Goal: Information Seeking & Learning: Learn about a topic

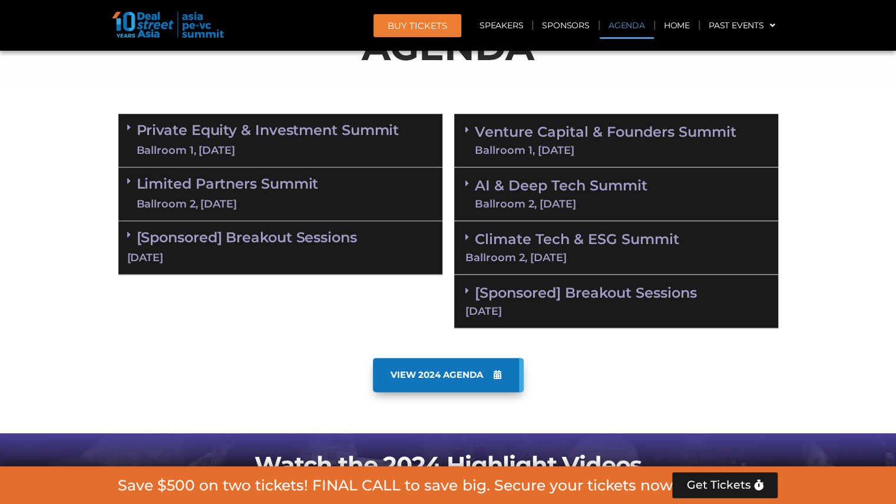
scroll to position [730, 0]
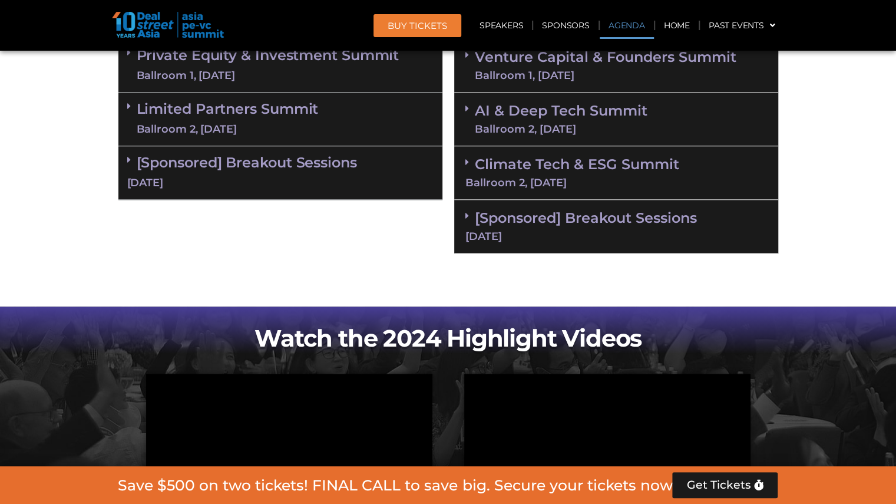
scroll to position [732, 0]
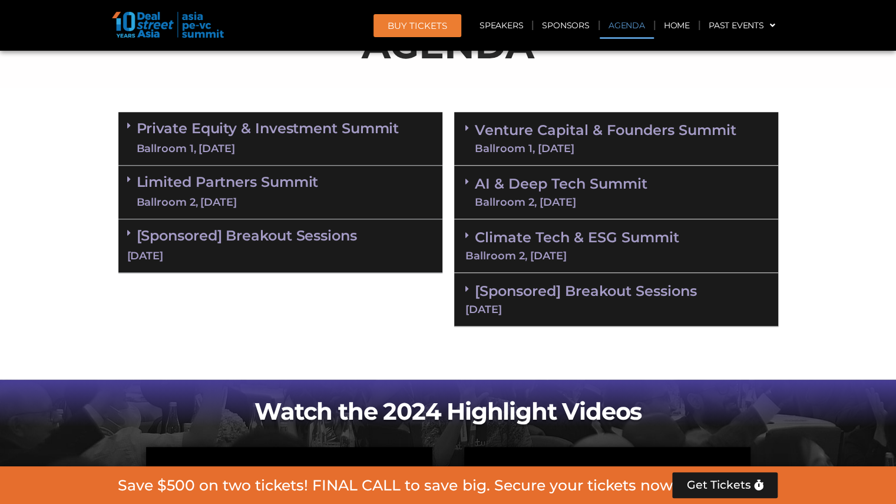
click at [357, 134] on link "Private Equity & Investment Summit Ballroom 1, 10 Sept" at bounding box center [268, 138] width 263 height 35
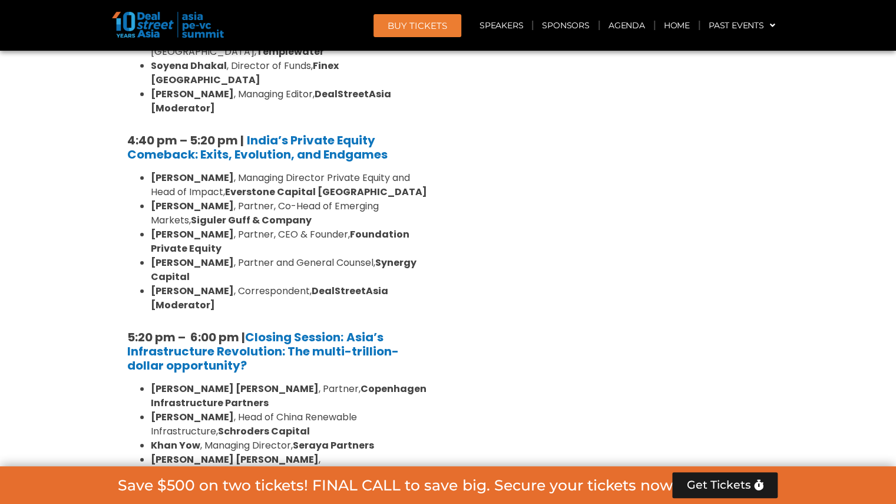
scroll to position [2259, 0]
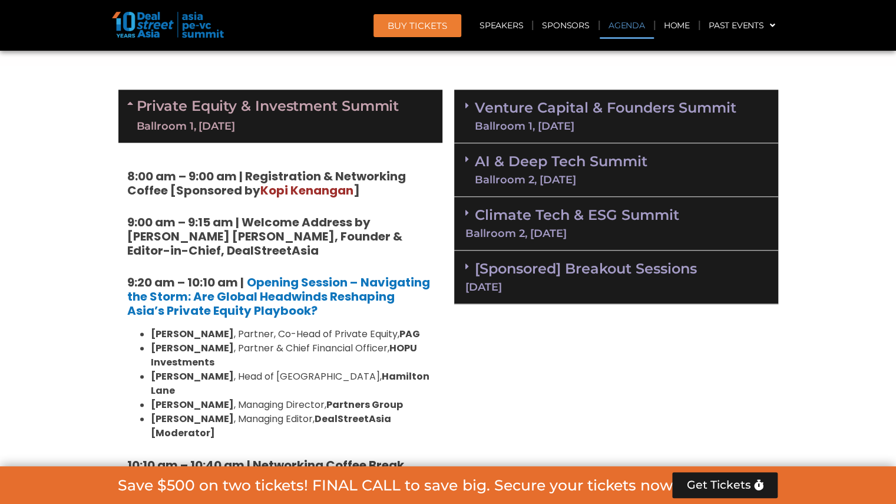
scroll to position [728, 0]
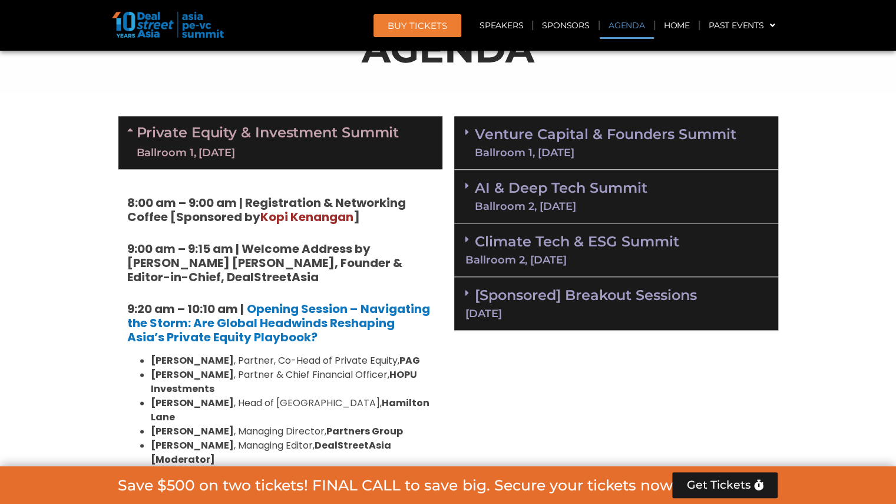
click at [504, 135] on link "Venture Capital & Founders​ Summit Ballroom 1, 11 Sept" at bounding box center [606, 142] width 262 height 31
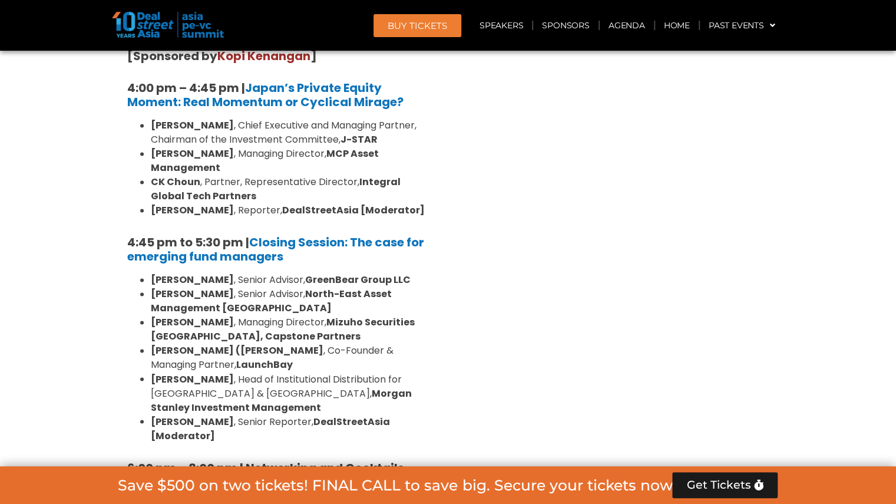
scroll to position [3601, 0]
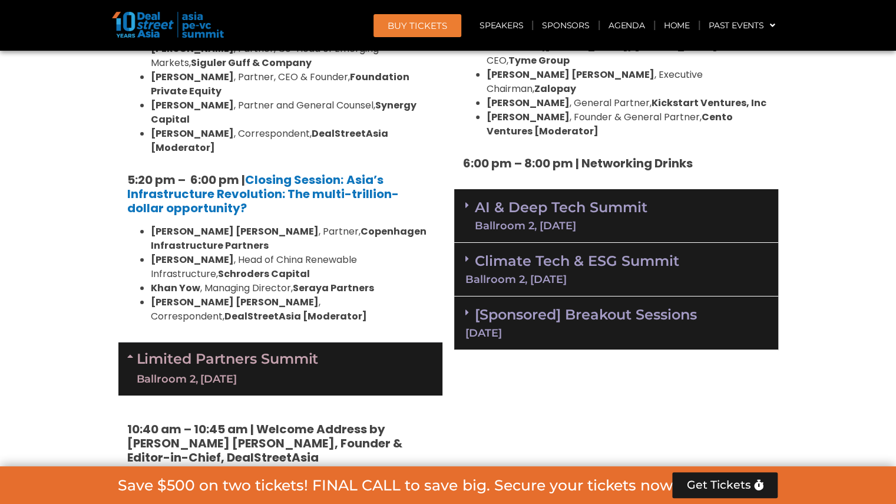
scroll to position [2310, 0]
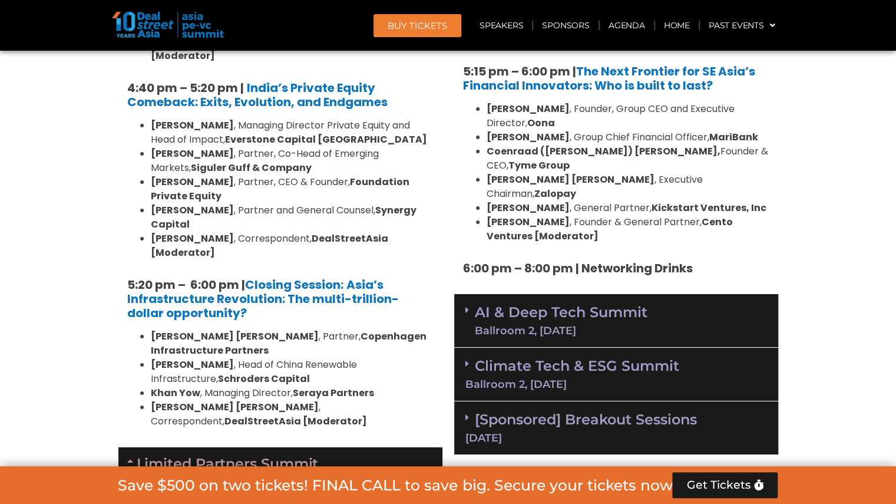
click at [589, 433] on div "[DATE]" at bounding box center [617, 438] width 302 height 11
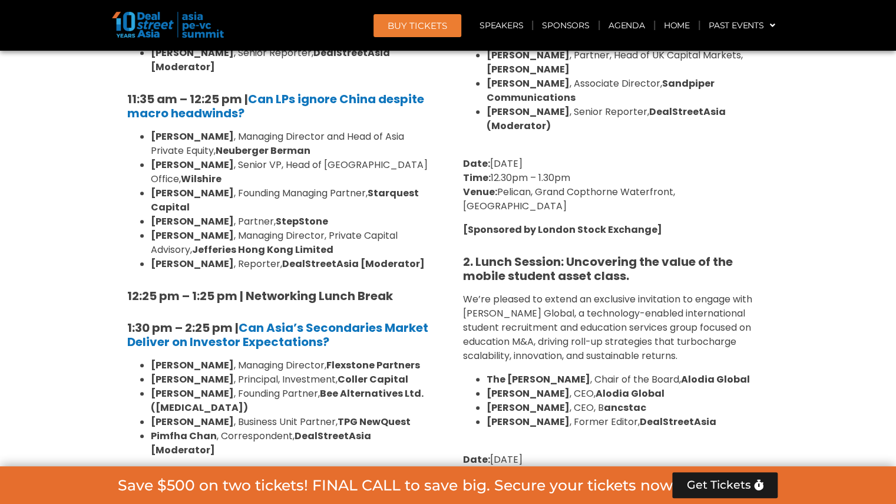
scroll to position [2972, 0]
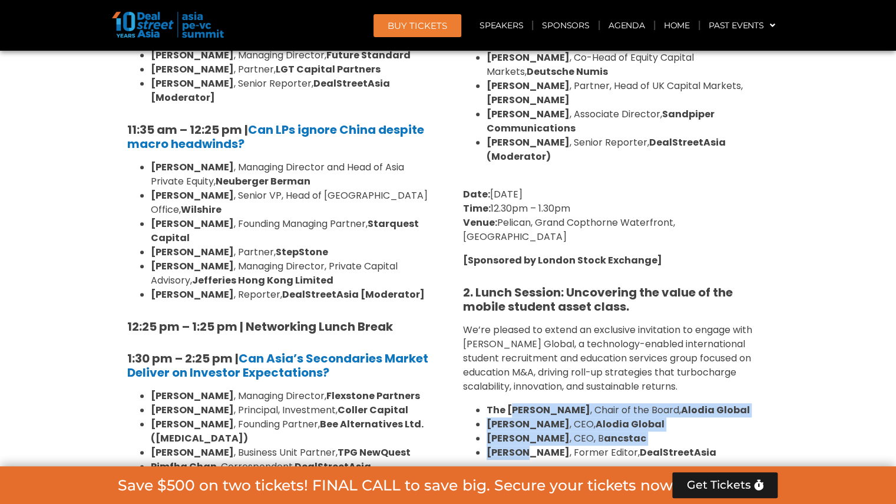
drag, startPoint x: 510, startPoint y: 283, endPoint x: 521, endPoint y: 319, distance: 36.9
click at [521, 403] on ul "The Hon. Alan Tudge , Chair of the Board, Alodia Global Julian Longbottom , CEO…" at bounding box center [616, 431] width 306 height 57
click at [520, 446] on strong "[PERSON_NAME]" at bounding box center [528, 453] width 83 height 14
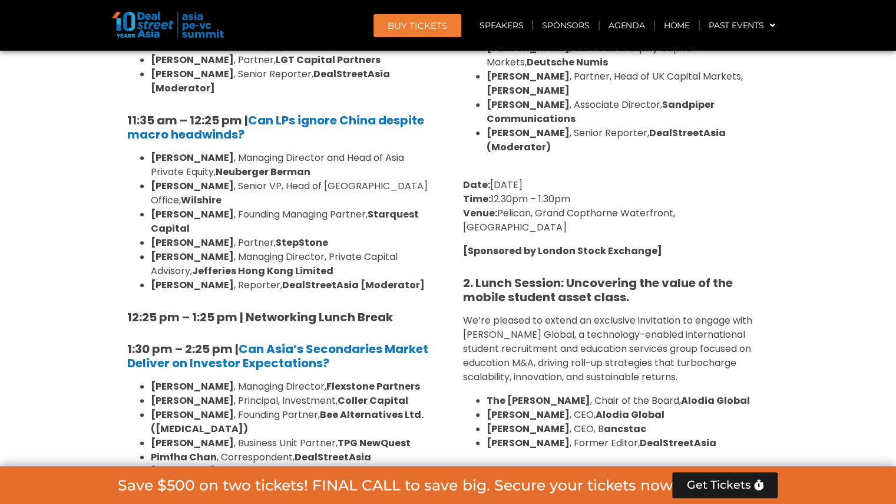
scroll to position [2988, 0]
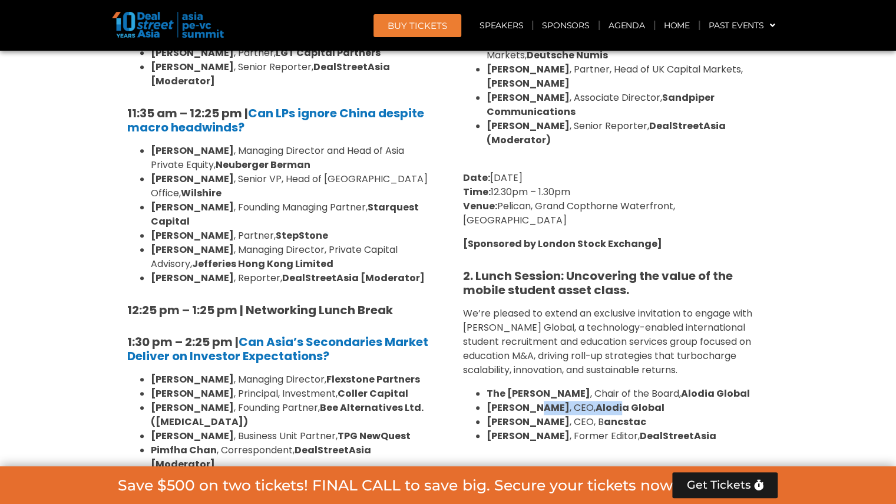
drag, startPoint x: 529, startPoint y: 281, endPoint x: 631, endPoint y: 278, distance: 102.6
click at [631, 401] on span "Julian Longbottom , CEO, Alodia Global" at bounding box center [576, 408] width 178 height 14
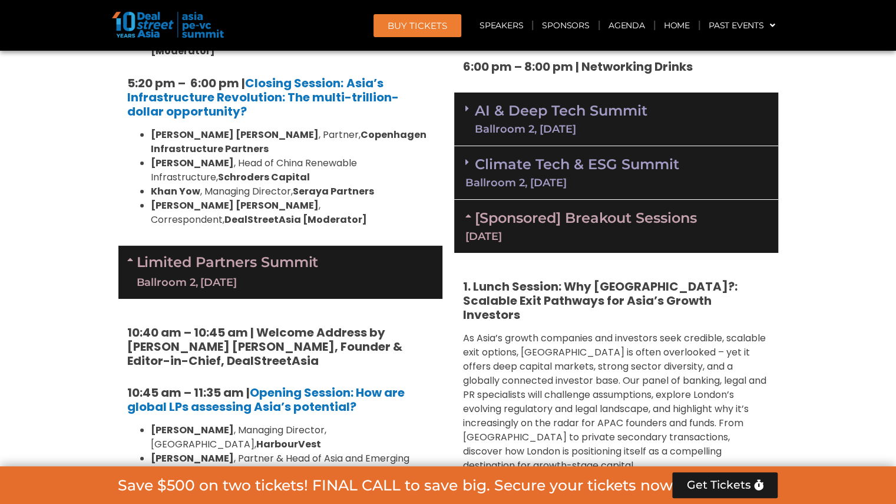
scroll to position [2405, 0]
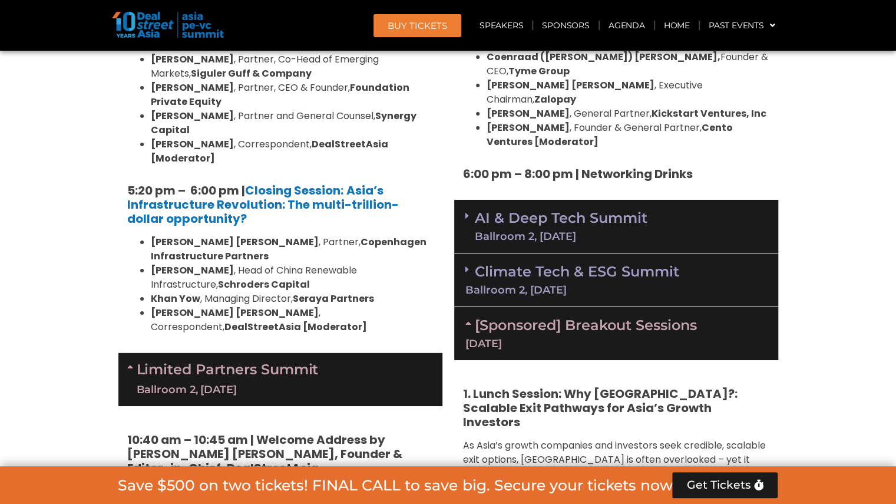
click at [318, 362] on link "Limited Partners Summit Ballroom 2, 10 Sept" at bounding box center [228, 379] width 182 height 35
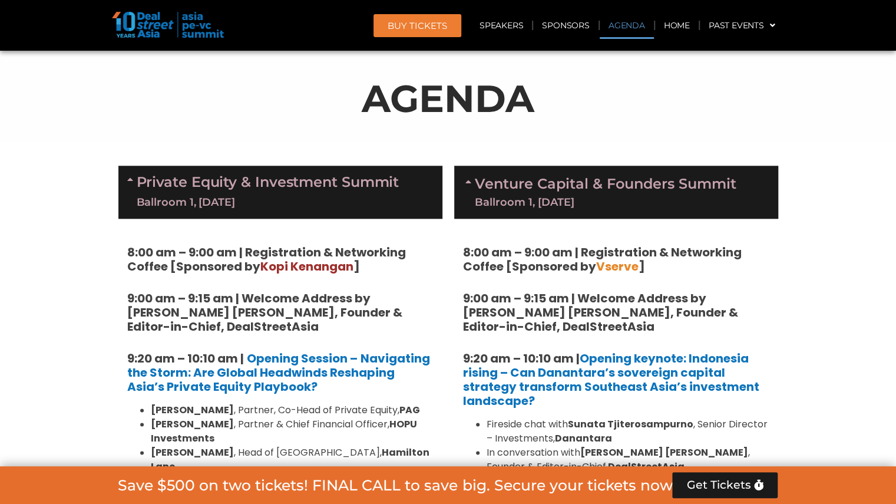
scroll to position [647, 0]
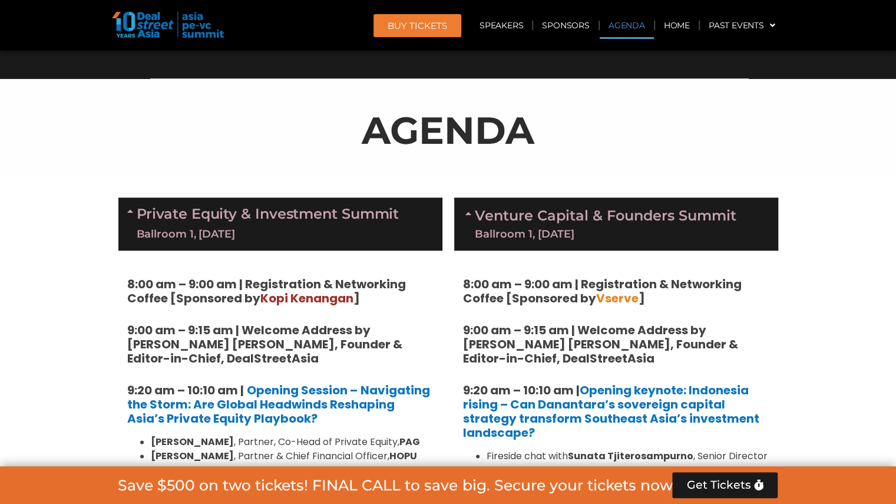
click at [316, 224] on link "Private Equity & Investment Summit Ballroom 1, 10 Sept" at bounding box center [268, 223] width 263 height 35
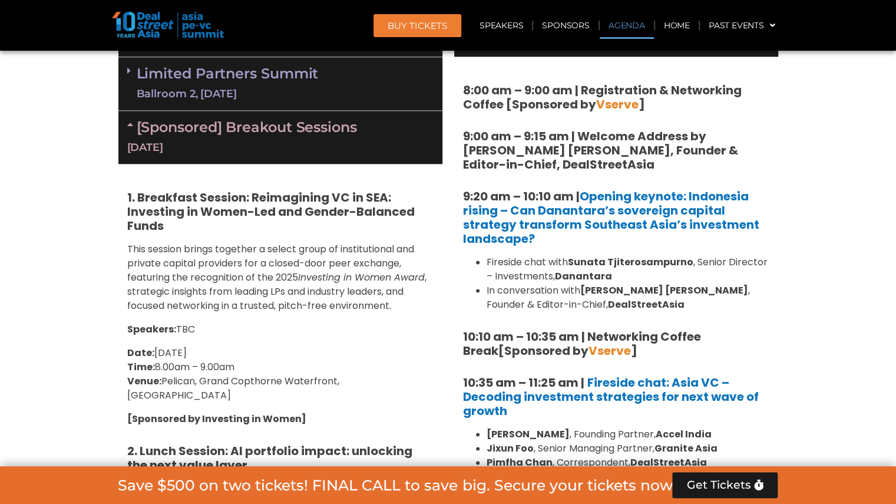
scroll to position [845, 0]
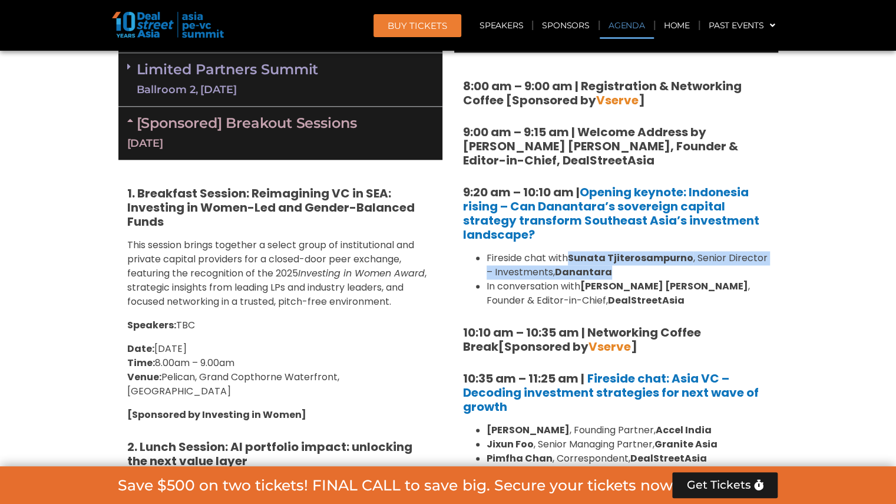
drag, startPoint x: 571, startPoint y: 259, endPoint x: 660, endPoint y: 273, distance: 90.8
click at [660, 273] on li "Fireside chat with Sunata Tjiterosampurno , Senior Director – Investments, Dana…" at bounding box center [628, 265] width 283 height 28
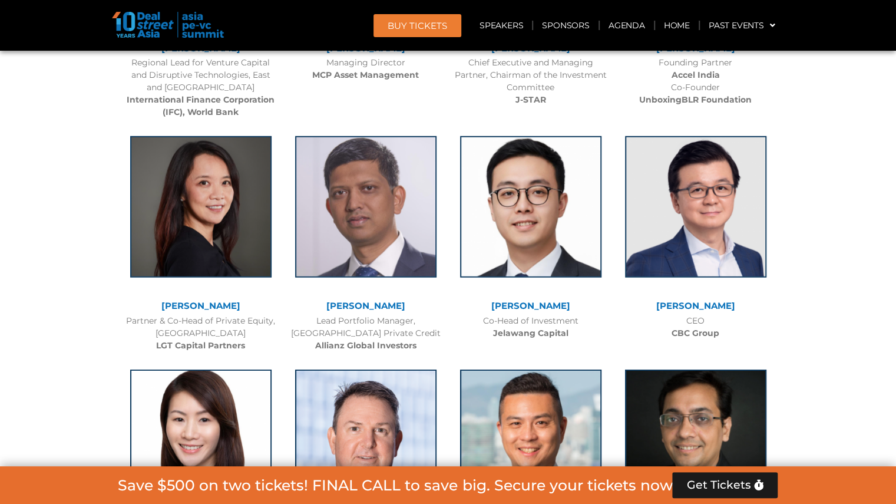
scroll to position [4552, 0]
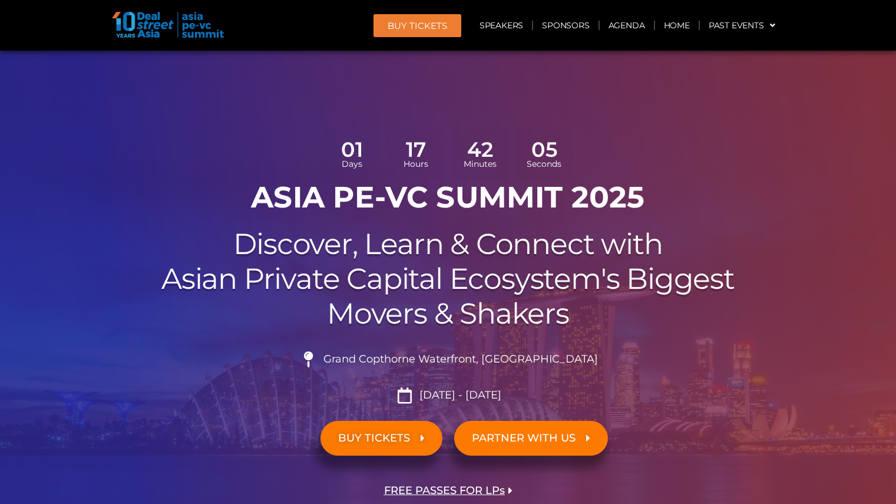
scroll to position [6626, 0]
